Goal: Task Accomplishment & Management: Manage account settings

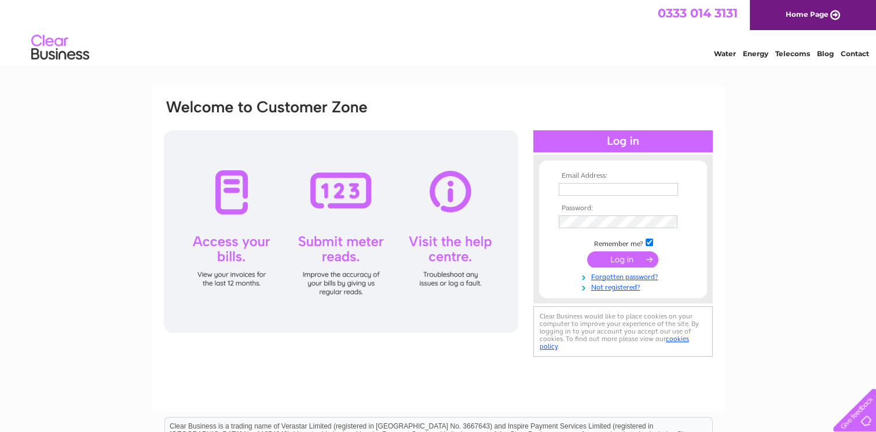
click at [600, 190] on input "text" at bounding box center [618, 189] width 119 height 13
type input "merchcitychiro@hotmail.com"
click at [587, 252] on input "submit" at bounding box center [622, 260] width 71 height 16
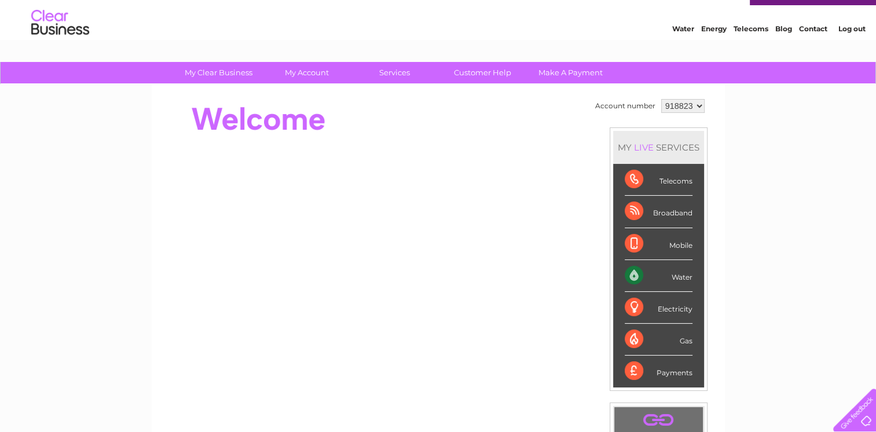
scroll to position [21, 0]
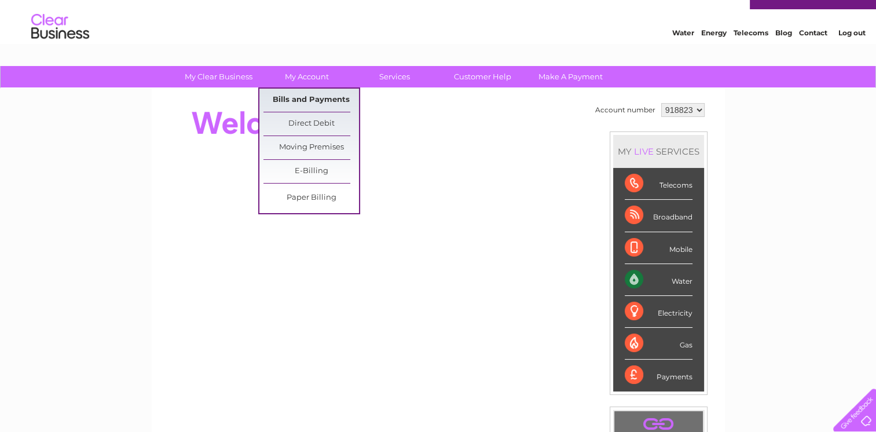
click at [315, 96] on link "Bills and Payments" at bounding box center [311, 100] width 96 height 23
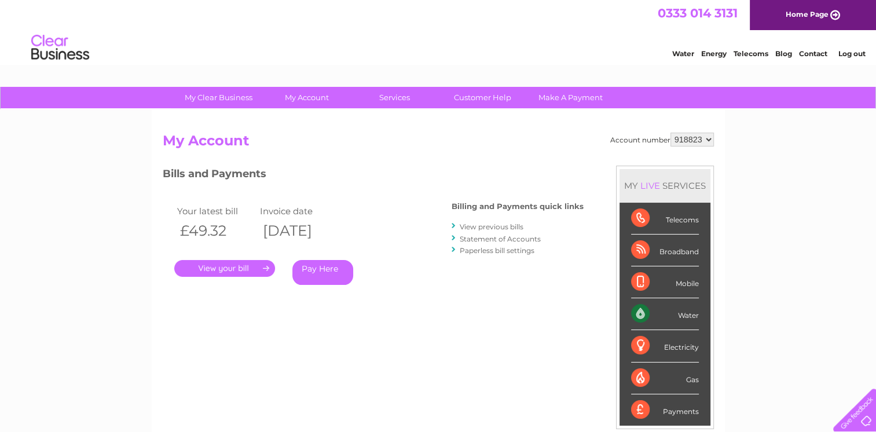
click at [227, 273] on link "." at bounding box center [224, 268] width 101 height 17
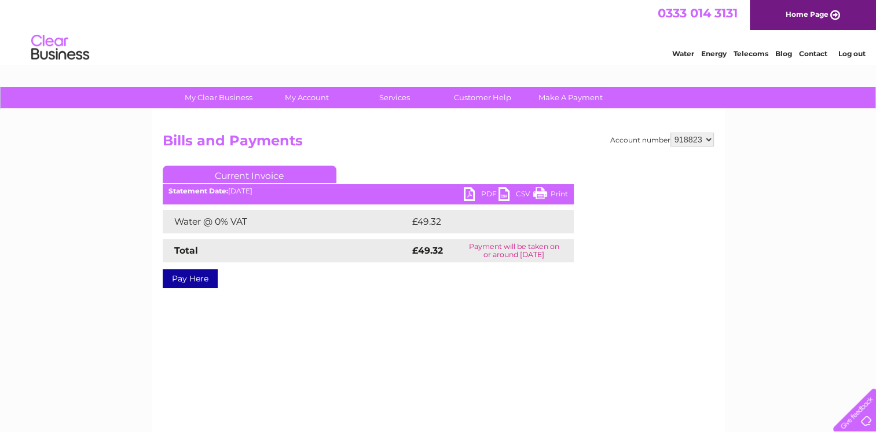
click at [477, 195] on link "PDF" at bounding box center [481, 195] width 35 height 17
